Goal: Task Accomplishment & Management: Manage account settings

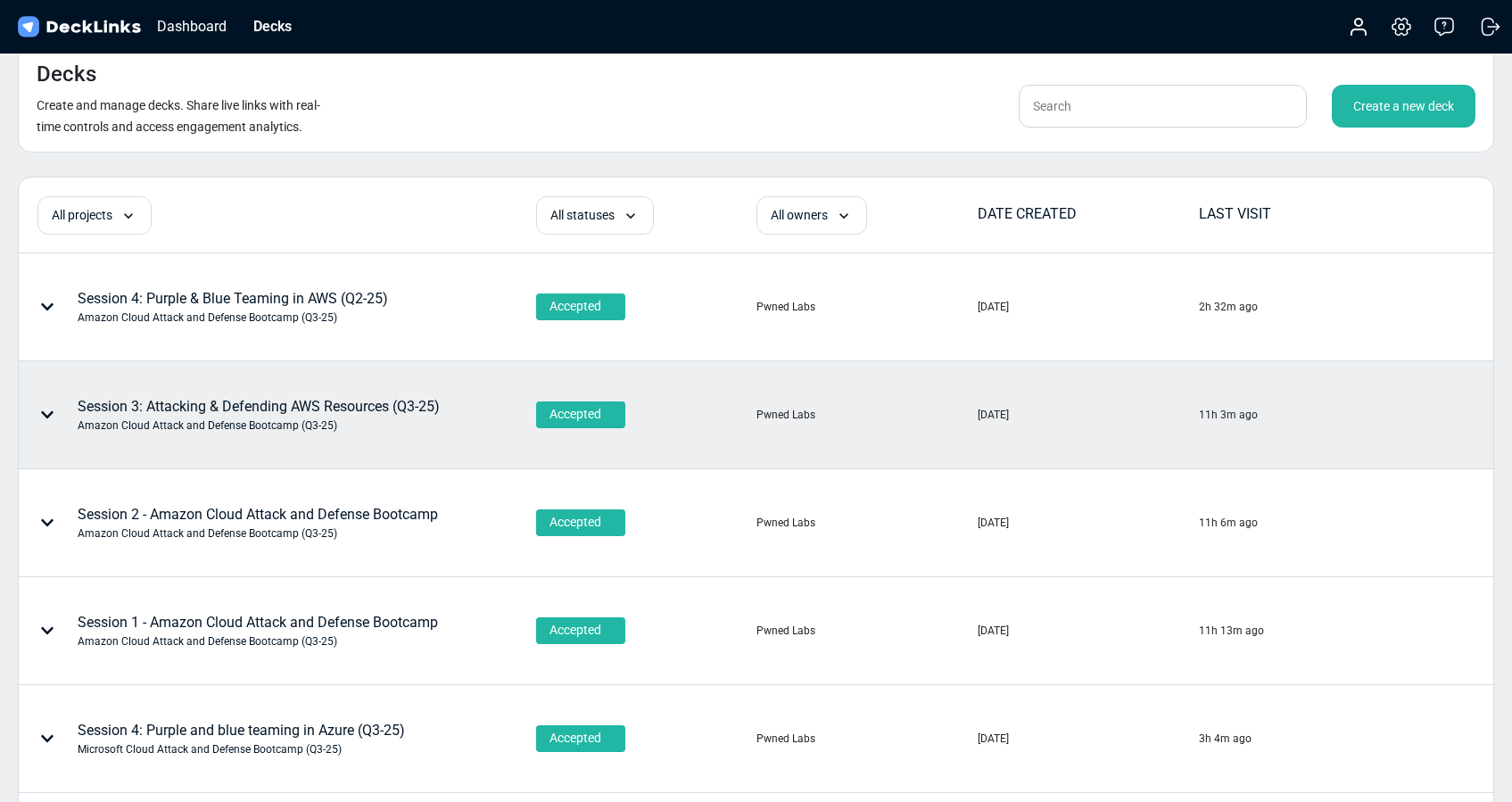
click at [351, 408] on div "Session 3: Attacking & Defending AWS Resources (Q3-25) Amazon Cloud Attack and …" at bounding box center [258, 414] width 362 height 37
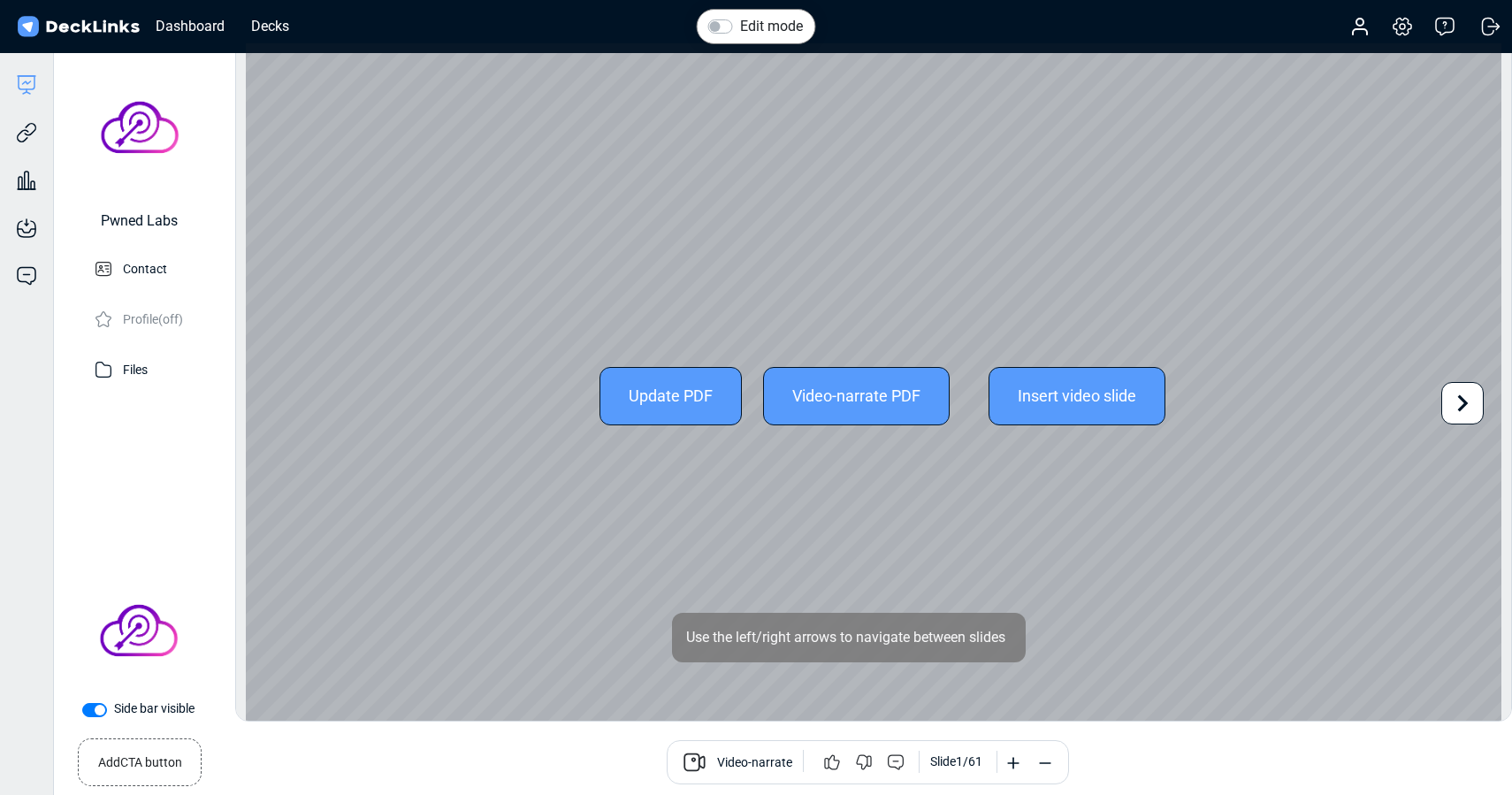
click at [656, 396] on div "Update PDF" at bounding box center [670, 396] width 142 height 59
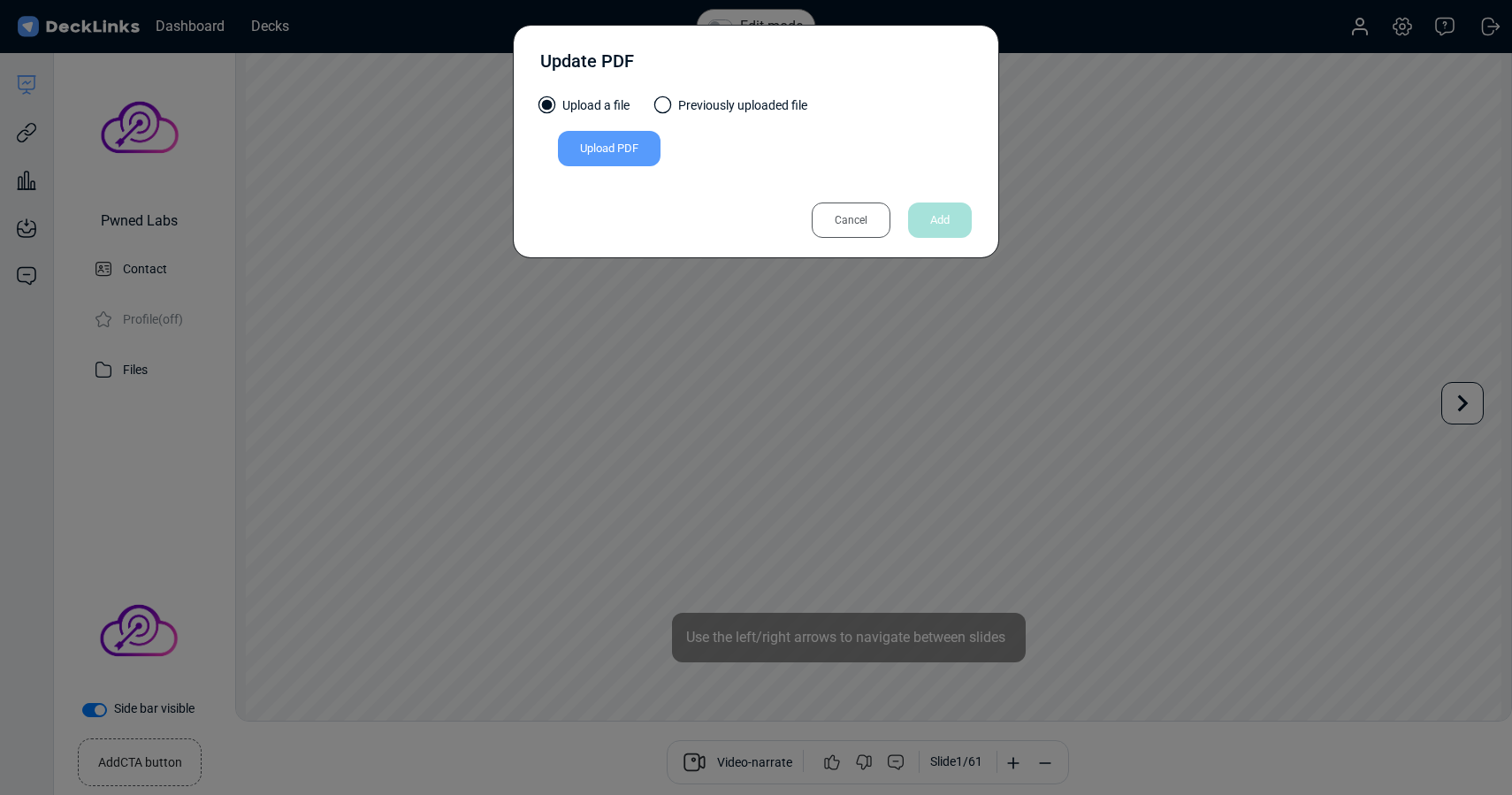
click at [613, 160] on div "Upload PDF" at bounding box center [609, 149] width 103 height 36
click at [0, 0] on input "Upload PDF" at bounding box center [0, 0] width 0 height 0
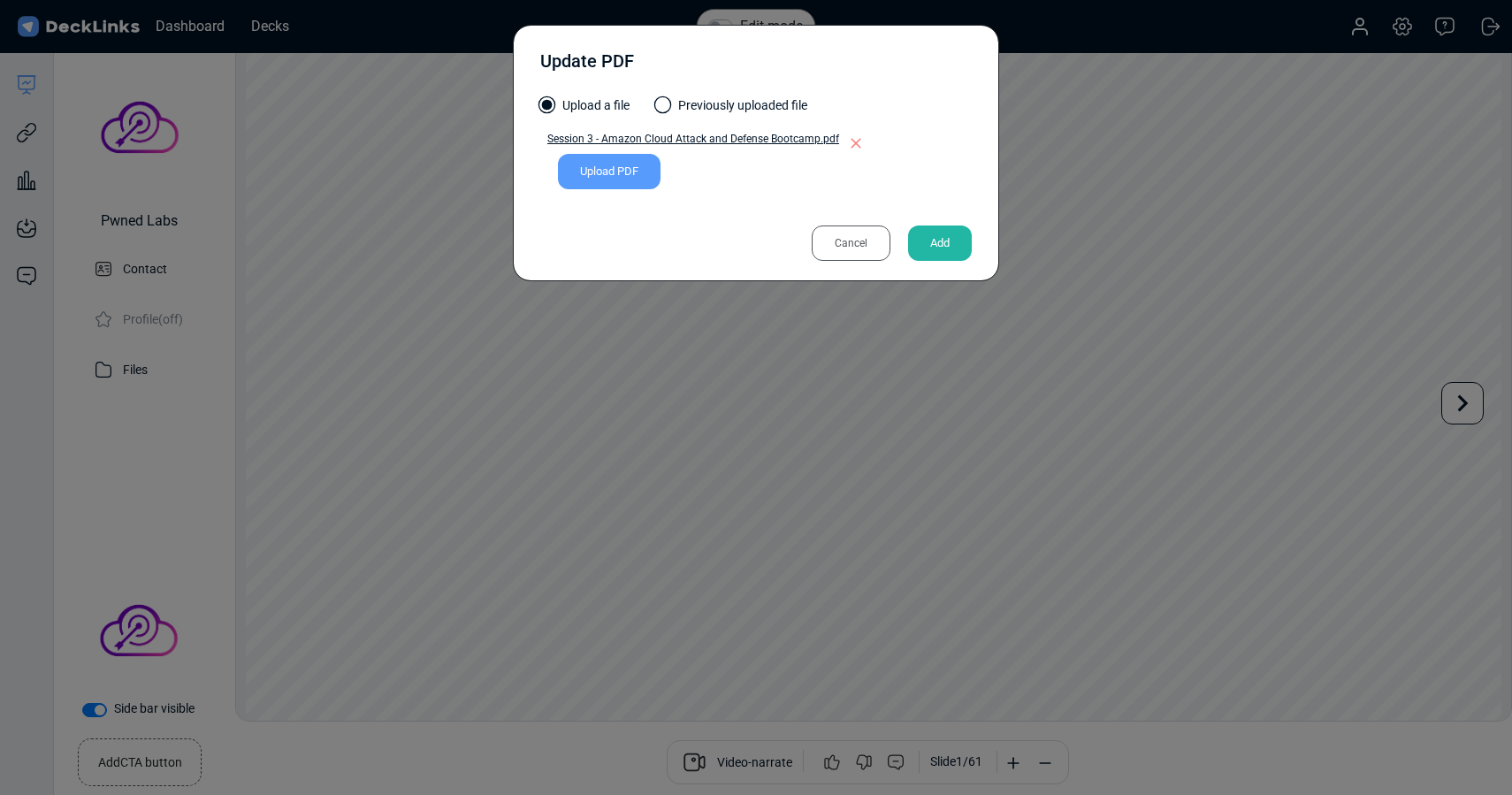
click at [942, 258] on div "Add" at bounding box center [939, 243] width 63 height 36
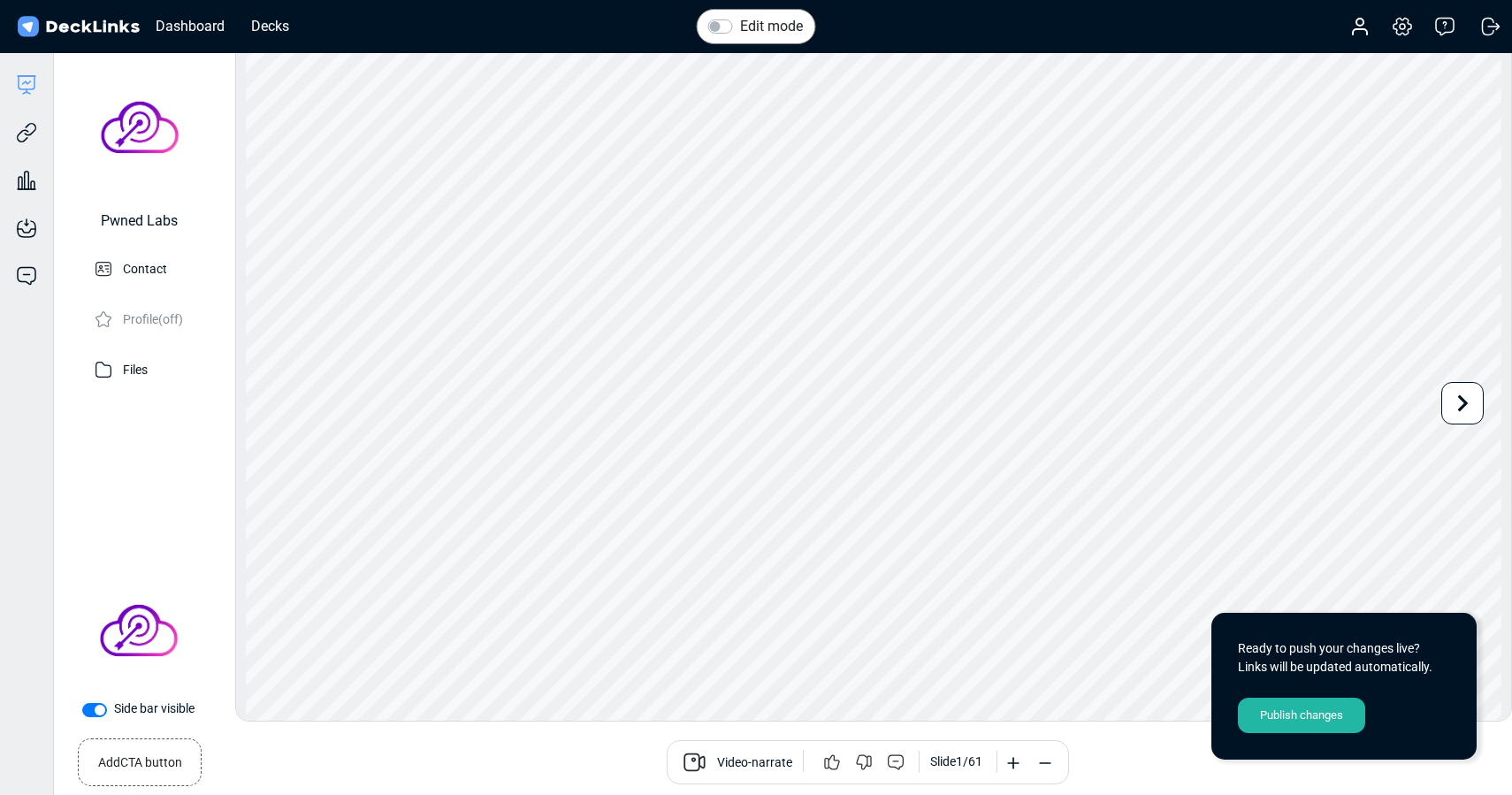
click at [1288, 713] on div "Publish changes" at bounding box center [1301, 714] width 128 height 36
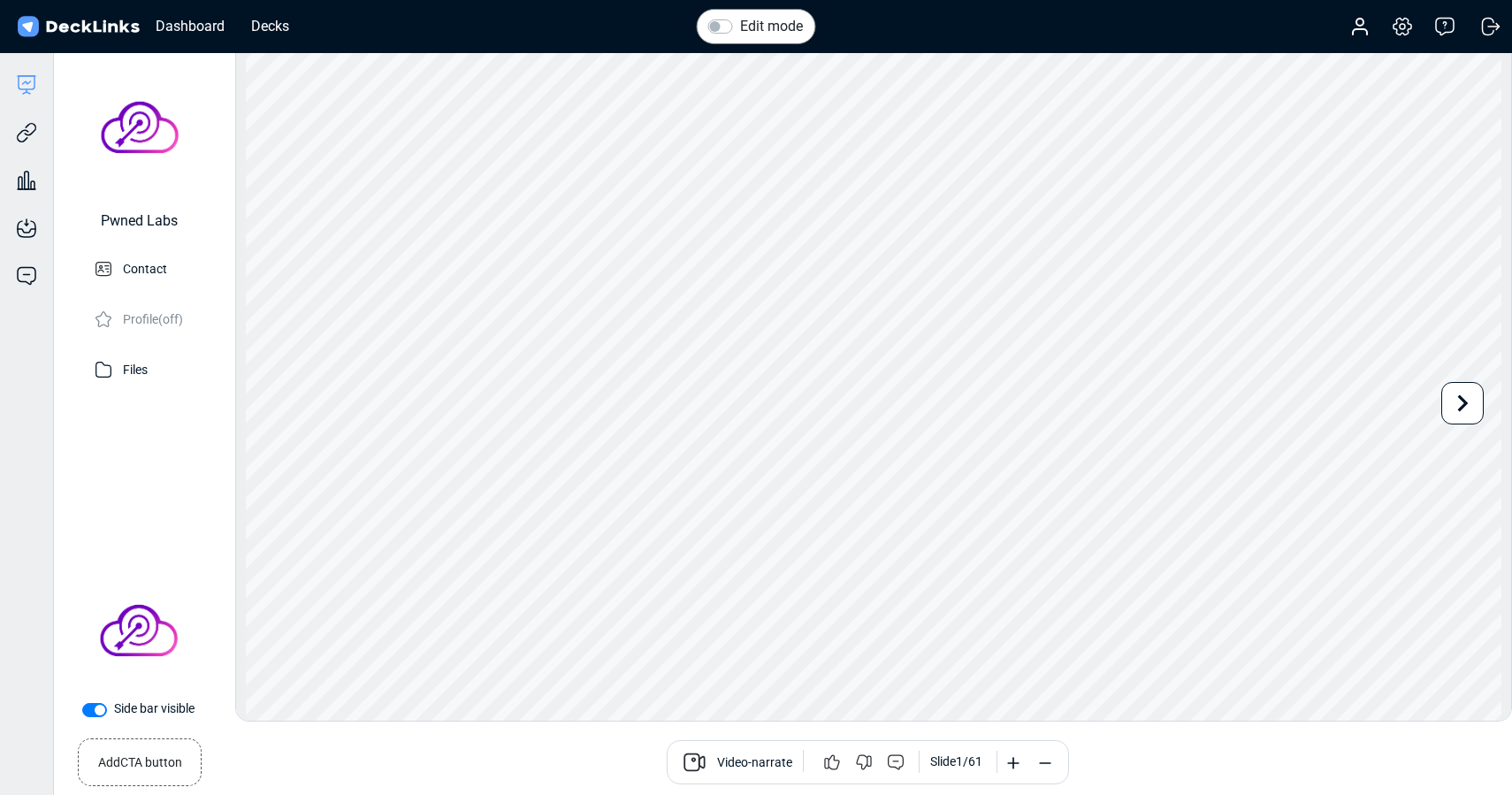
click at [144, 444] on div "Pwned Labs Contact Profile (off) Files" at bounding box center [139, 319] width 149 height 498
click at [143, 448] on div "Pwned Labs Contact Profile (off) Files" at bounding box center [139, 319] width 149 height 498
click at [17, 361] on div "Deck builder Manage the content of your deck. Trackable links Share your deck w…" at bounding box center [27, 450] width 54 height 795
click at [134, 416] on div "Pwned Labs Contact Profile (off) Files" at bounding box center [139, 319] width 149 height 498
click at [20, 375] on div "Deck builder Manage the content of your deck. Trackable links Share your deck w…" at bounding box center [27, 450] width 54 height 795
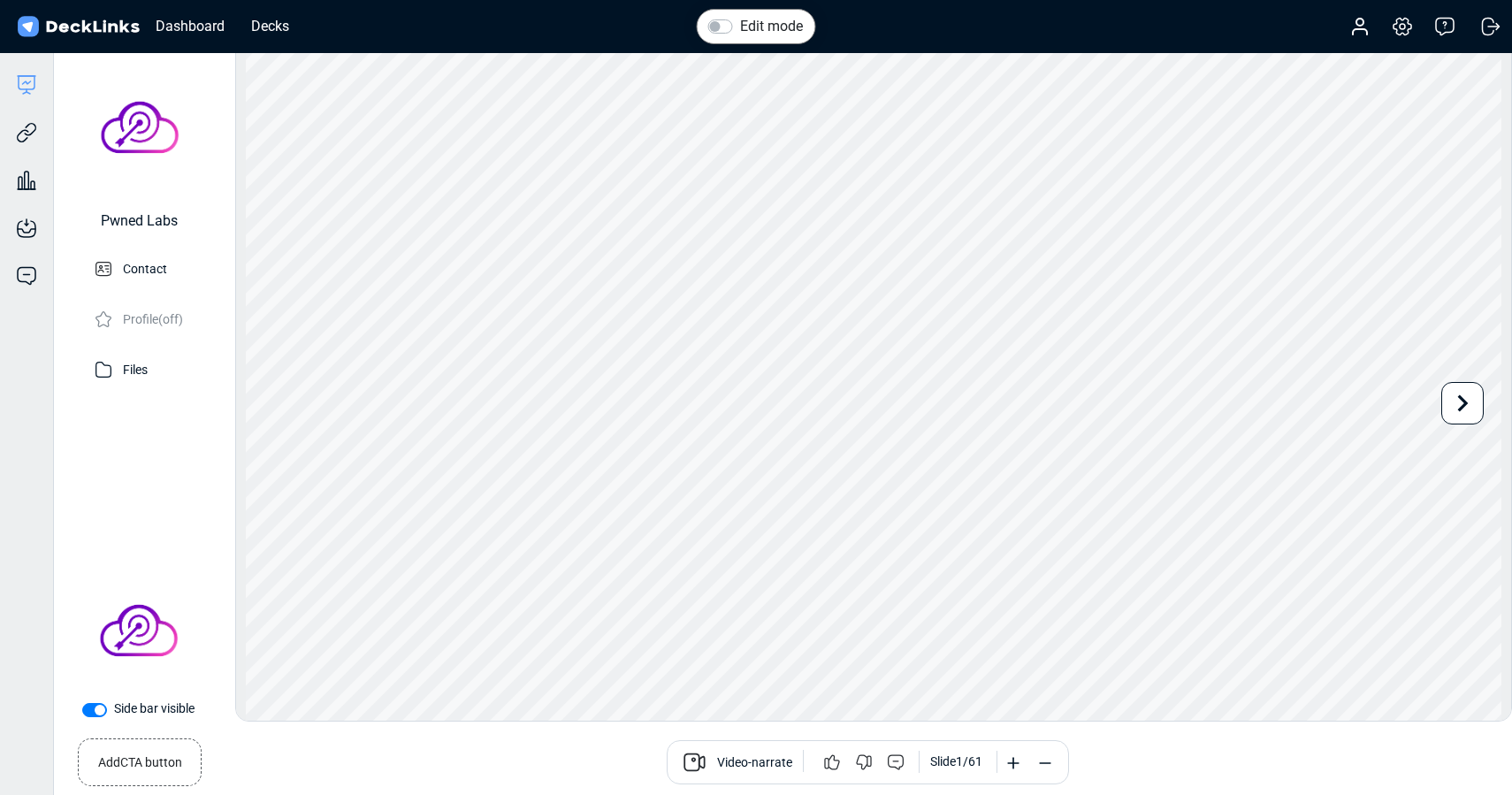
click at [137, 423] on div "Pwned Labs Contact Profile (off) Files" at bounding box center [139, 319] width 149 height 498
click at [23, 391] on div "Deck builder Manage the content of your deck. Trackable links Share your deck w…" at bounding box center [27, 450] width 54 height 795
click at [132, 419] on div "Pwned Labs Contact Profile (off) Files" at bounding box center [139, 319] width 149 height 498
